Goal: Navigation & Orientation: Find specific page/section

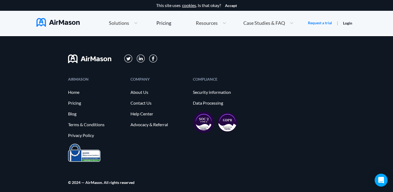
scroll to position [622, 0]
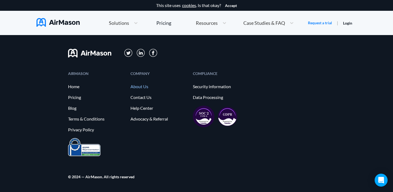
click at [143, 86] on link "About Us" at bounding box center [159, 86] width 57 height 5
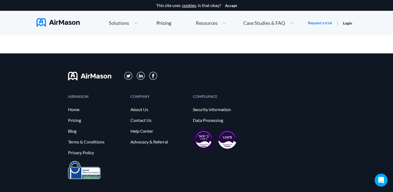
scroll to position [600, 0]
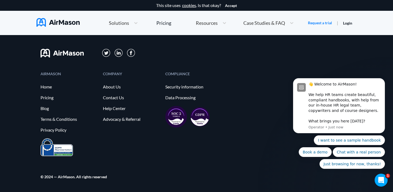
scroll to position [3006, 0]
click at [118, 98] on link "Contact Us" at bounding box center [131, 97] width 57 height 5
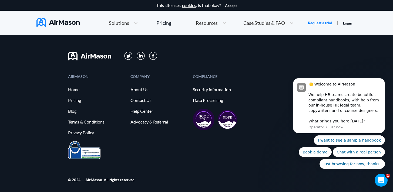
scroll to position [195, 0]
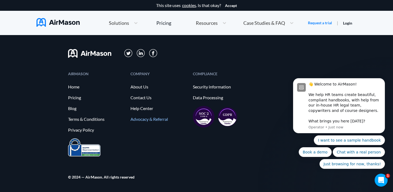
click at [147, 120] on link "Advocacy & Referral" at bounding box center [159, 119] width 57 height 5
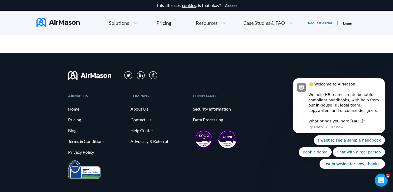
scroll to position [476, 0]
